Goal: Find specific page/section: Find specific page/section

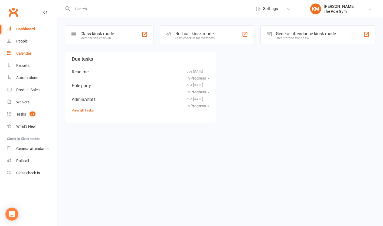
click at [26, 52] on div "Calendar" at bounding box center [23, 53] width 15 height 4
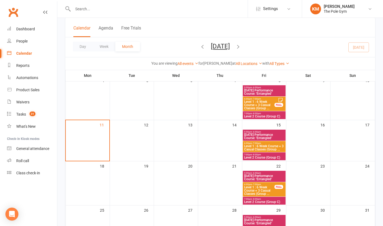
scroll to position [91, 0]
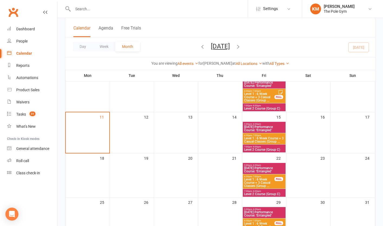
click at [270, 131] on span "[DATE] Performance Course: 'Entangled'" at bounding box center [264, 128] width 41 height 6
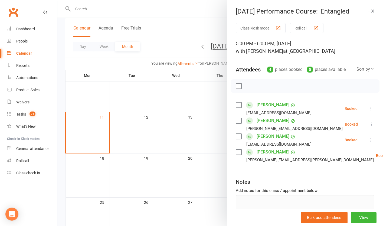
click at [208, 134] on div at bounding box center [219, 113] width 325 height 226
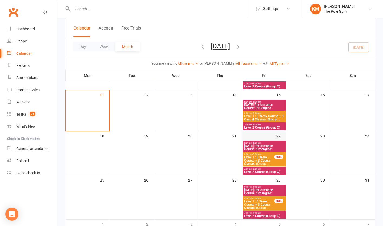
scroll to position [118, 0]
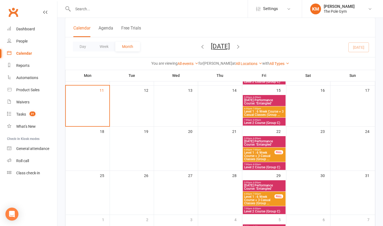
click at [268, 140] on span "[DATE] Performance Course: 'Entangled'" at bounding box center [264, 143] width 41 height 6
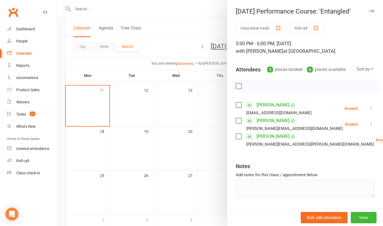
click at [189, 158] on div at bounding box center [219, 113] width 325 height 226
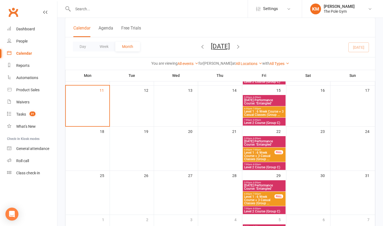
click at [270, 184] on span "[DATE] Performance Course: 'Entangled'" at bounding box center [264, 187] width 41 height 6
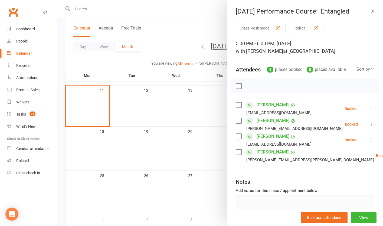
click at [181, 150] on div at bounding box center [219, 113] width 325 height 226
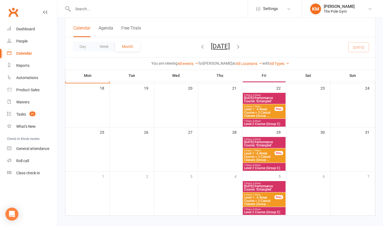
scroll to position [167, 0]
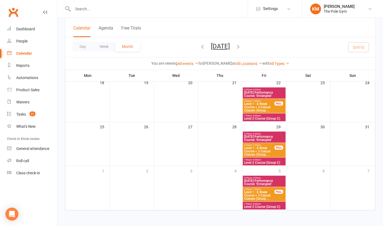
click at [265, 183] on span "[DATE] Performance Course: 'Entangled'" at bounding box center [264, 182] width 41 height 6
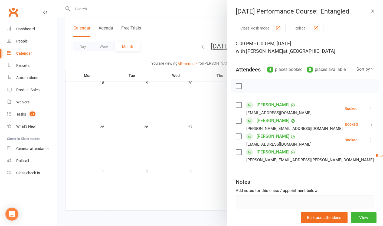
click at [176, 173] on div at bounding box center [219, 113] width 325 height 226
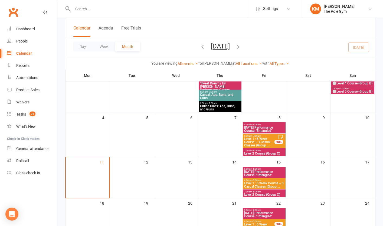
scroll to position [0, 0]
